Goal: Task Accomplishment & Management: Manage account settings

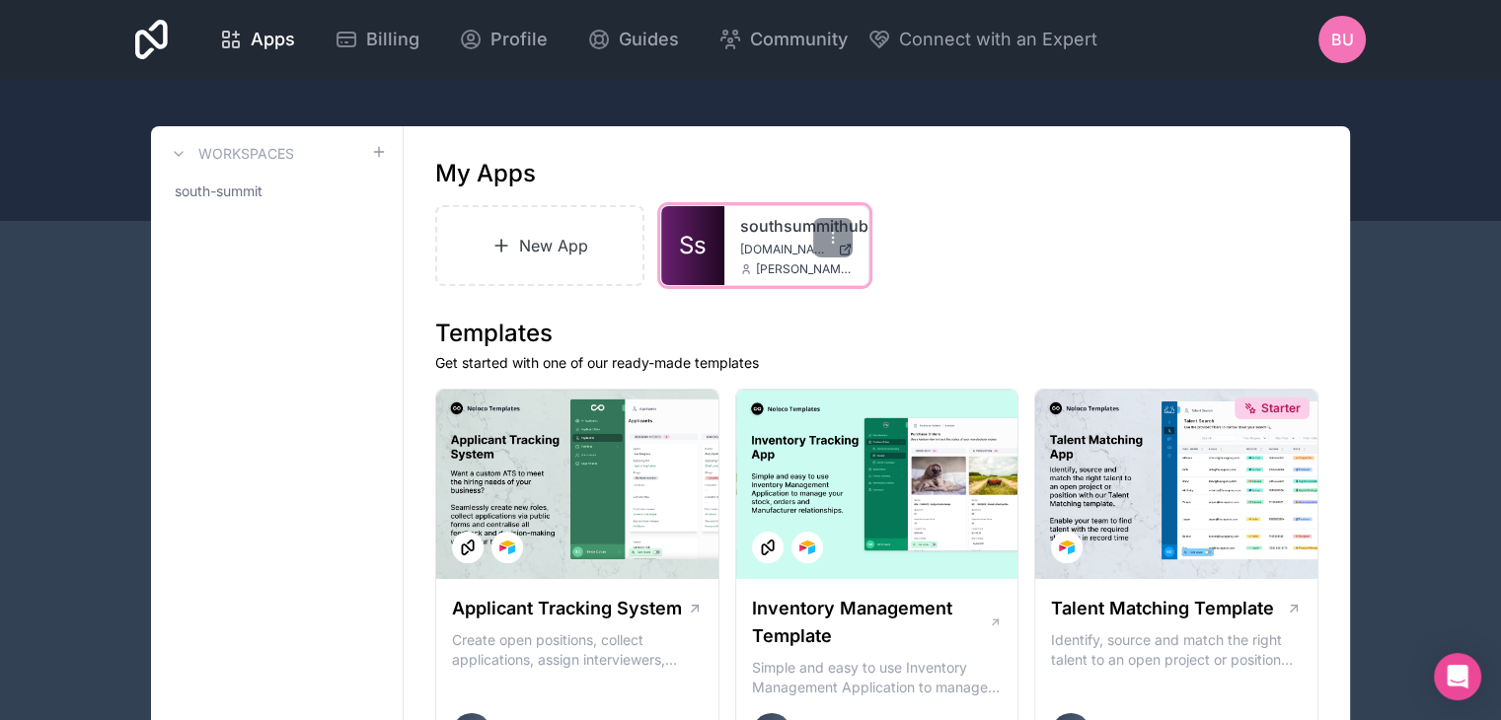
click at [679, 235] on span "Ss" at bounding box center [693, 246] width 28 height 32
click at [825, 230] on icon at bounding box center [833, 238] width 16 height 16
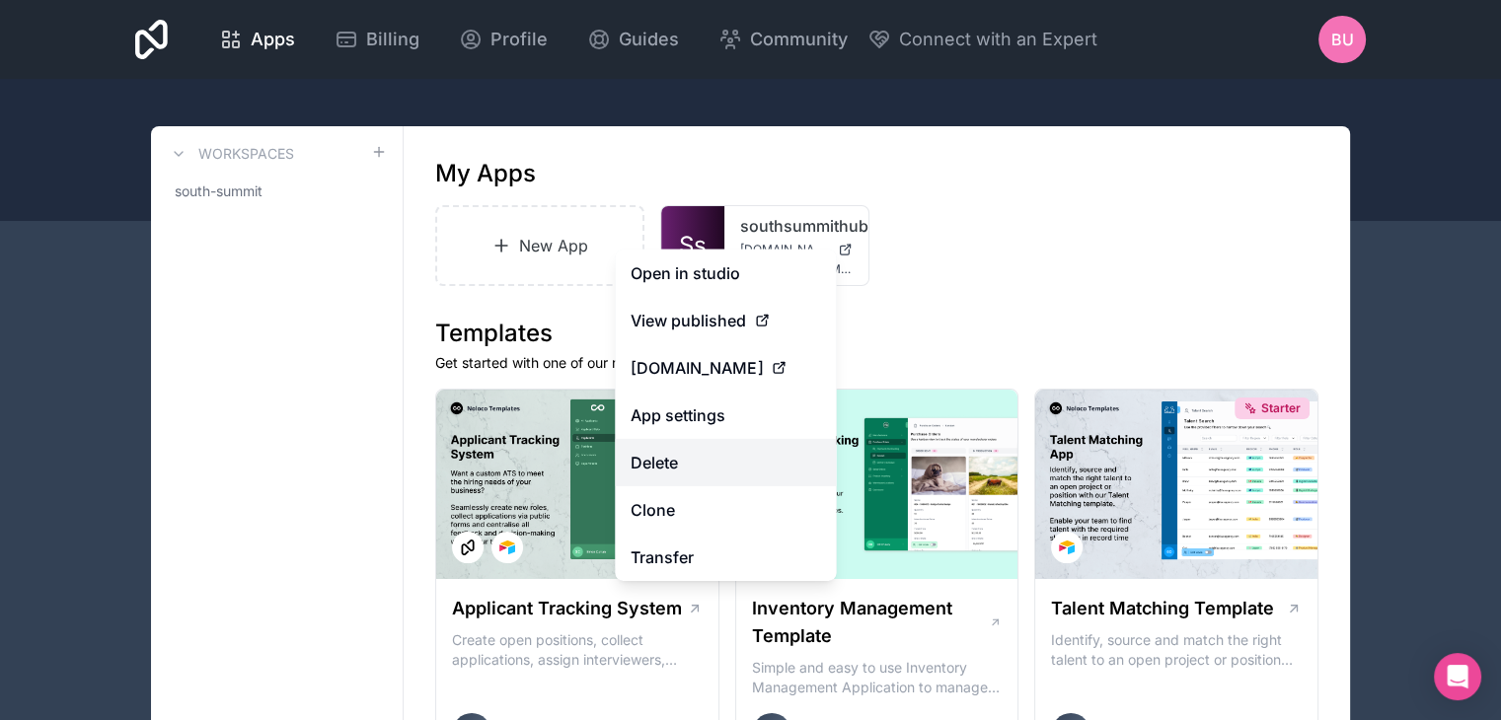
click at [686, 463] on button "Delete" at bounding box center [725, 462] width 221 height 47
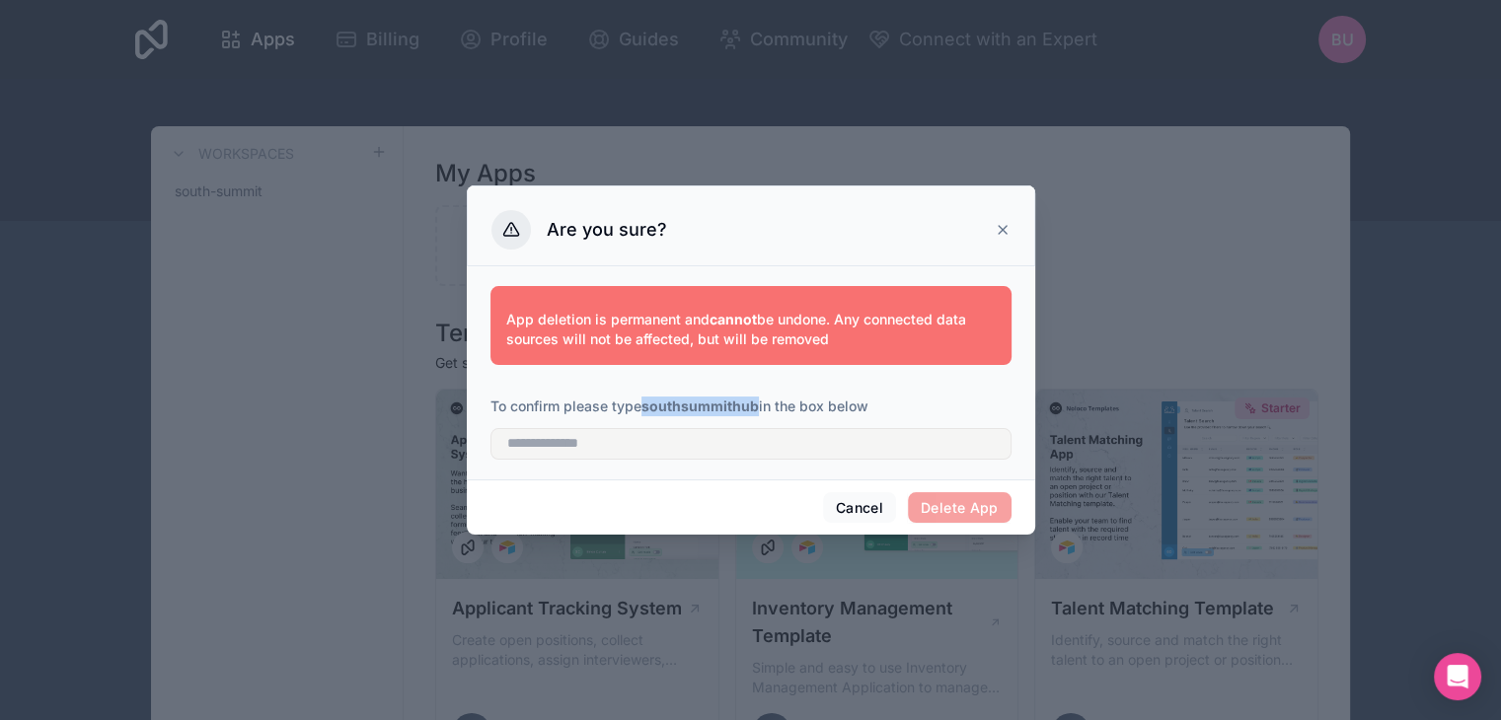
drag, startPoint x: 653, startPoint y: 402, endPoint x: 757, endPoint y: 403, distance: 103.6
click at [757, 403] on strong "southsummithub" at bounding box center [700, 406] width 117 height 17
copy strong "southsummithub"
click at [734, 446] on input "text" at bounding box center [751, 444] width 521 height 32
paste input "**********"
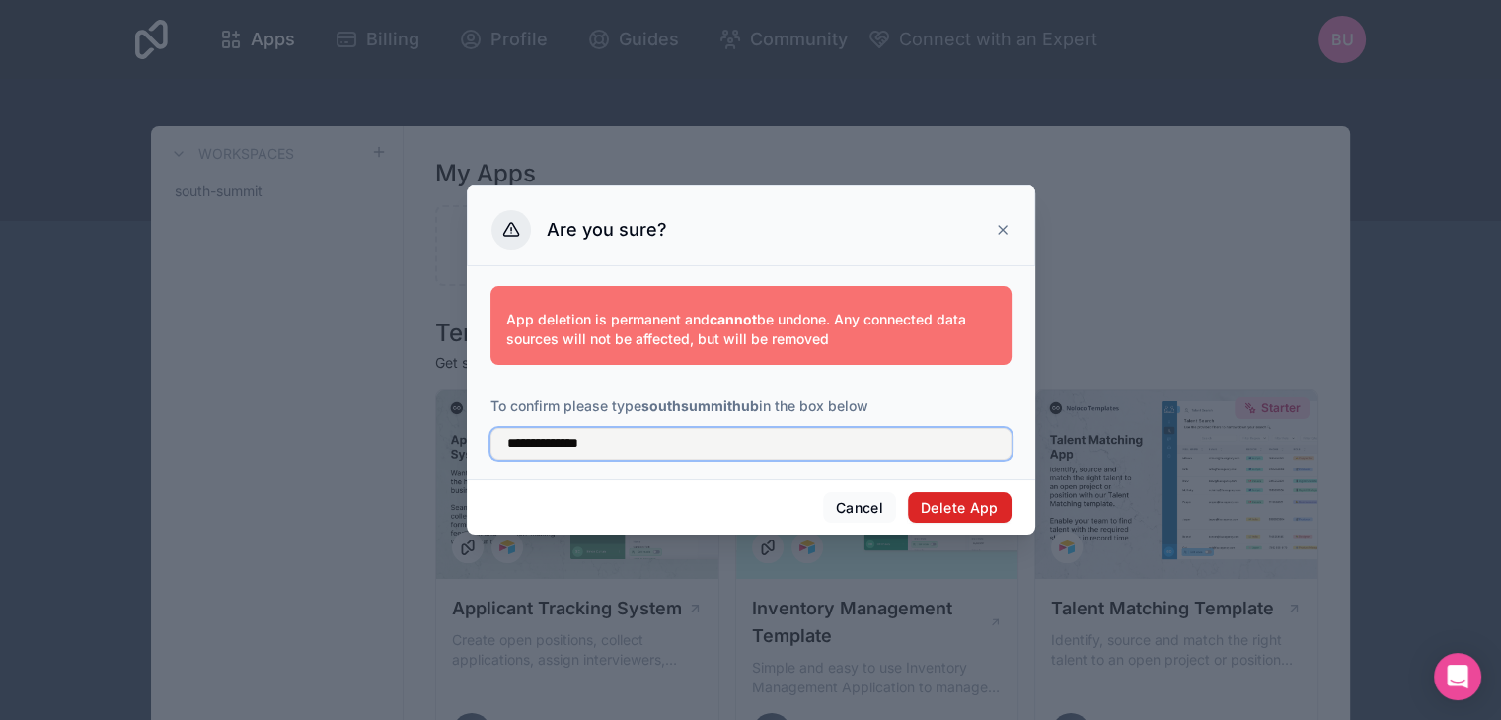
type input "**********"
click at [923, 496] on button "Delete App" at bounding box center [960, 509] width 104 height 32
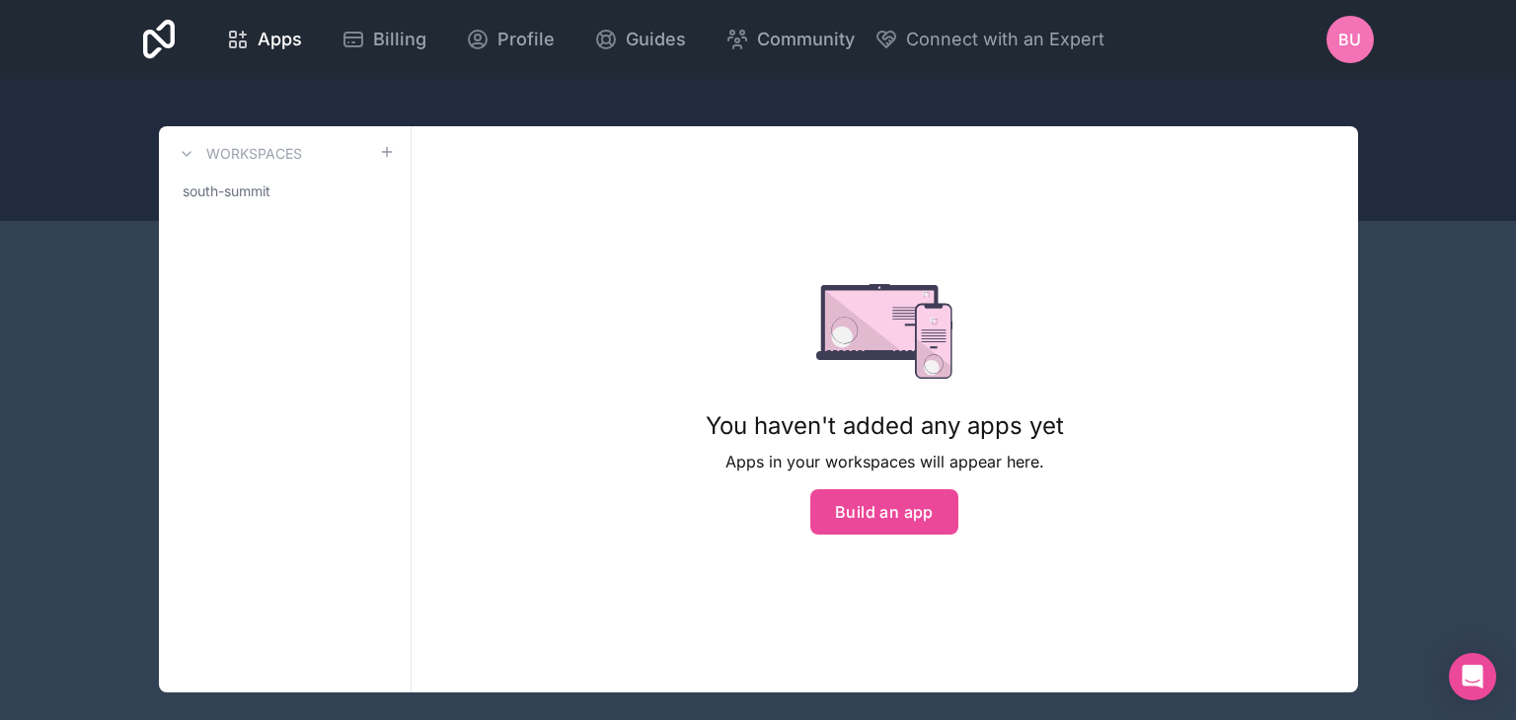
drag, startPoint x: 638, startPoint y: 492, endPoint x: 579, endPoint y: 297, distance: 203.0
click at [638, 492] on div "You haven't added any apps yet Apps in your workspaces will appear here. Build …" at bounding box center [885, 409] width 947 height 567
click at [757, 40] on span "Community" at bounding box center [806, 40] width 98 height 28
drag, startPoint x: 245, startPoint y: 37, endPoint x: 215, endPoint y: 25, distance: 31.9
click at [245, 37] on div "Apps" at bounding box center [264, 40] width 76 height 28
